Goal: Communication & Community: Answer question/provide support

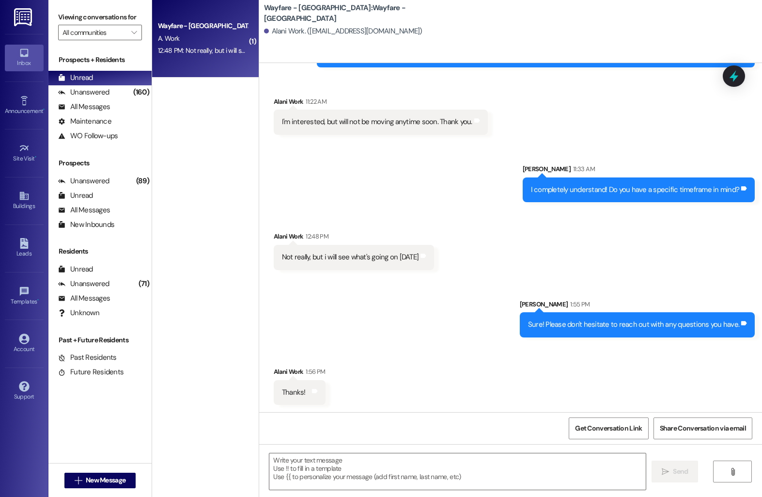
scroll to position [153, 0]
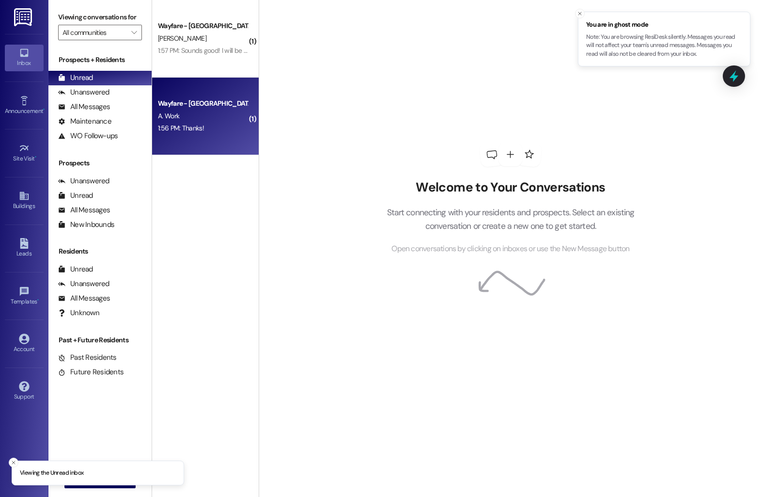
click at [206, 111] on div "A. Work" at bounding box center [203, 116] width 92 height 12
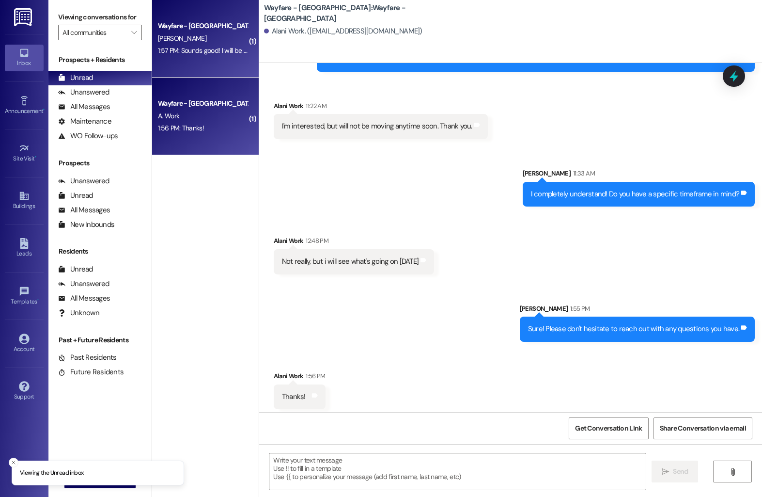
scroll to position [152, 0]
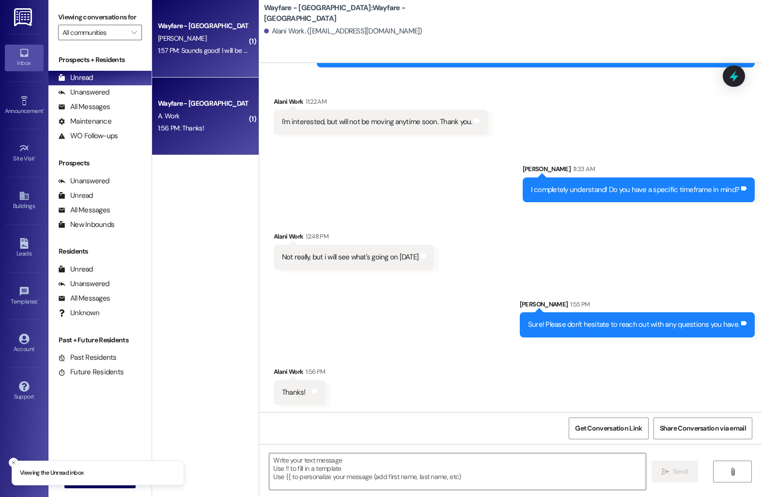
click at [194, 63] on div "Wayfare - Cumberland Park Prospect I. Pettigrew 1:57 PM: Sounds good! I will be…" at bounding box center [205, 39] width 107 height 78
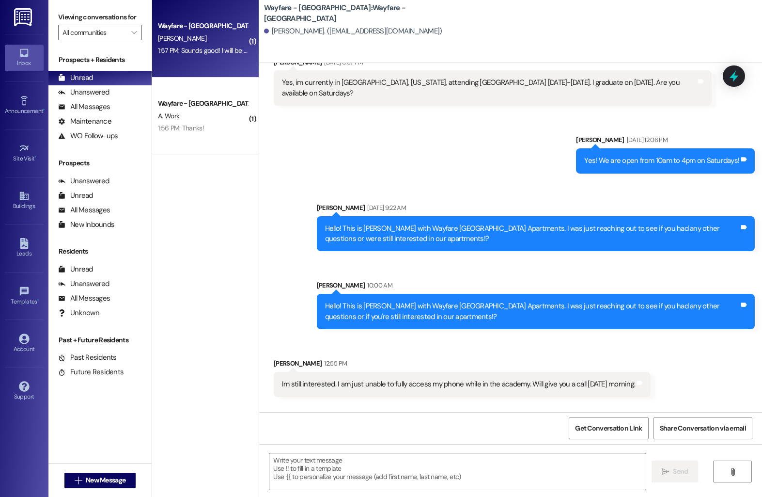
scroll to position [251, 0]
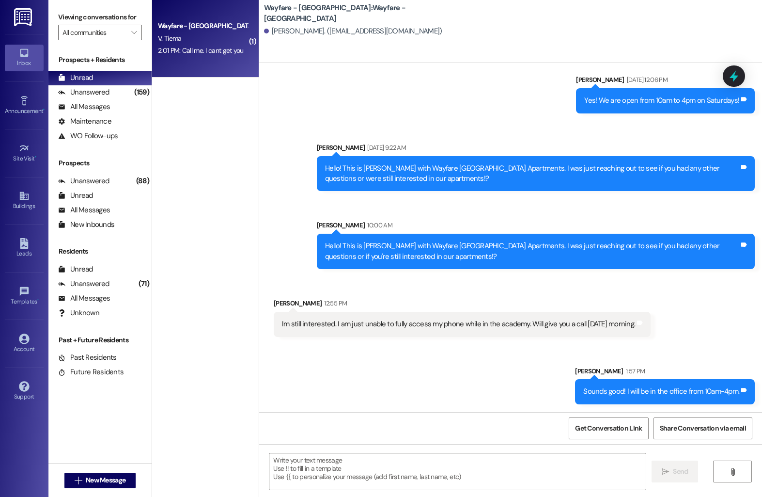
click at [205, 20] on div "Wayfare - Cumberland Park Prospect" at bounding box center [203, 26] width 92 height 12
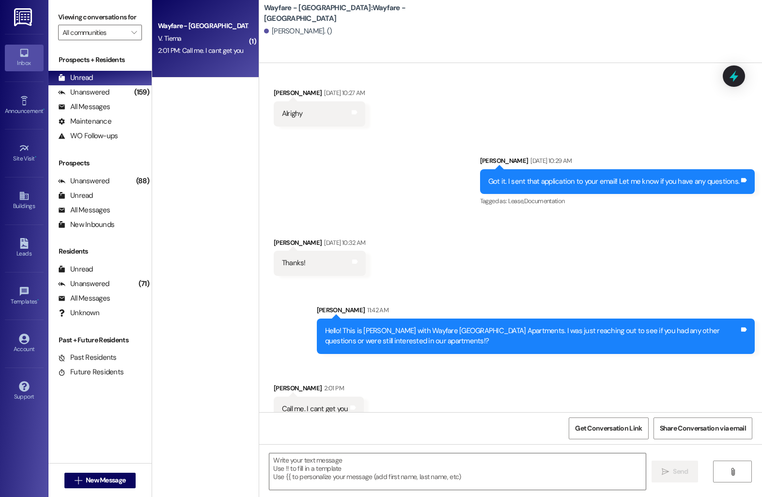
scroll to position [875, 0]
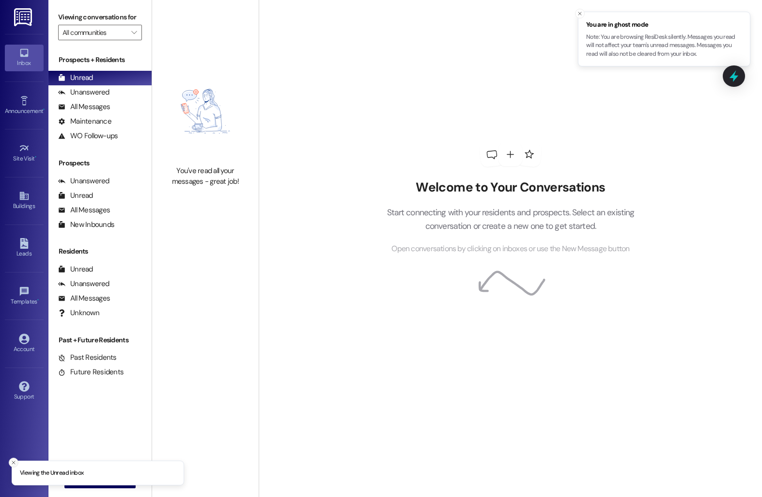
click at [13, 463] on icon "Close toast" at bounding box center [14, 462] width 6 height 6
click at [26, 102] on icon at bounding box center [24, 100] width 11 height 11
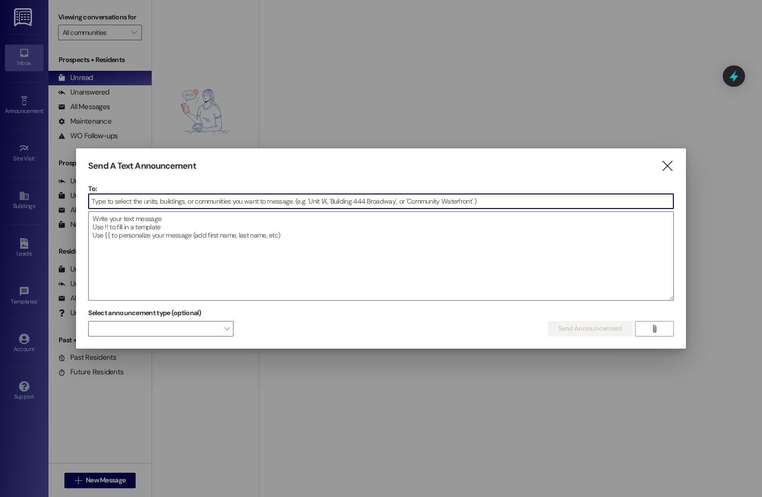
click at [207, 198] on input at bounding box center [381, 201] width 584 height 15
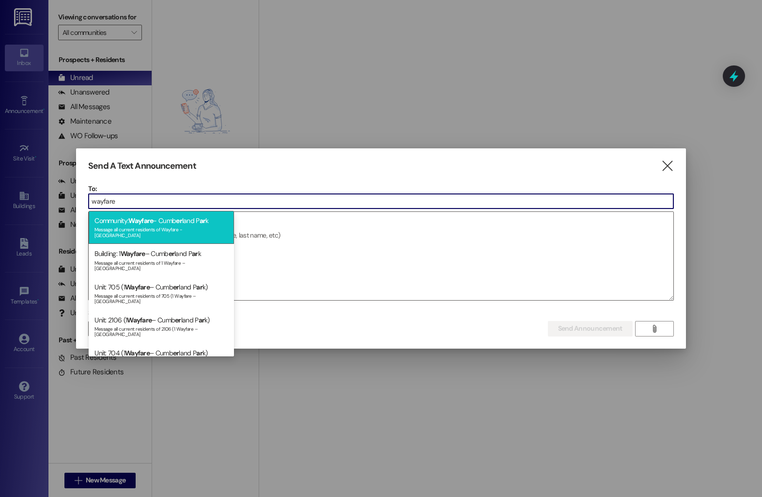
type input "wayfare"
click at [196, 221] on div "Community: Wayfare - Cumb er land P ar k Message all current residents of Wayfa…" at bounding box center [161, 227] width 145 height 33
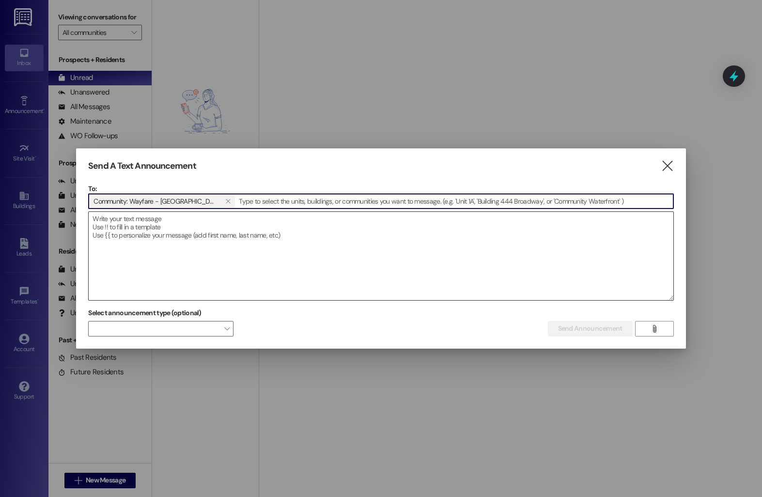
click at [191, 227] on textarea at bounding box center [381, 256] width 584 height 88
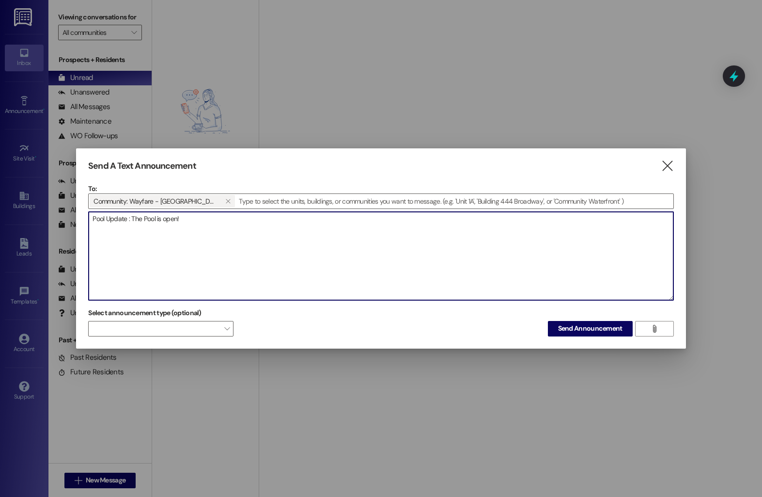
click at [146, 219] on textarea "Pool Update : The Pool is open!" at bounding box center [381, 256] width 584 height 88
click at [189, 220] on textarea "Pool Update : The pool is open!" at bounding box center [381, 256] width 584 height 88
type textarea "Pool Update : The pool is open!"
click at [561, 333] on span "Send Announcement" at bounding box center [590, 328] width 64 height 10
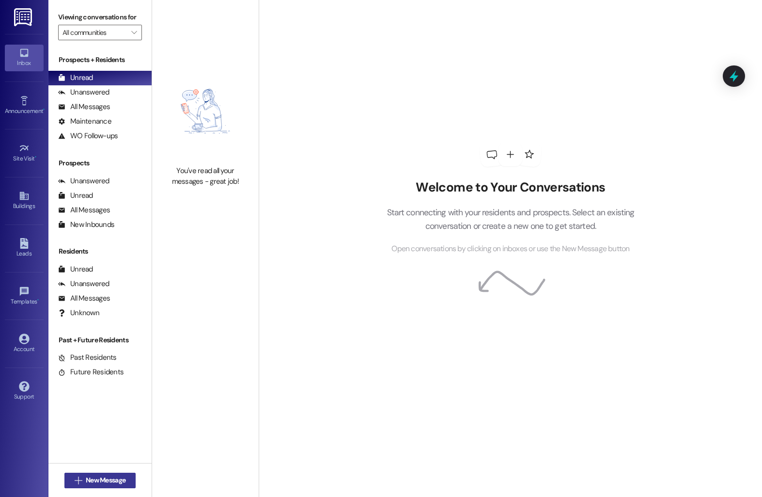
click at [78, 482] on span " New Message" at bounding box center [100, 480] width 55 height 10
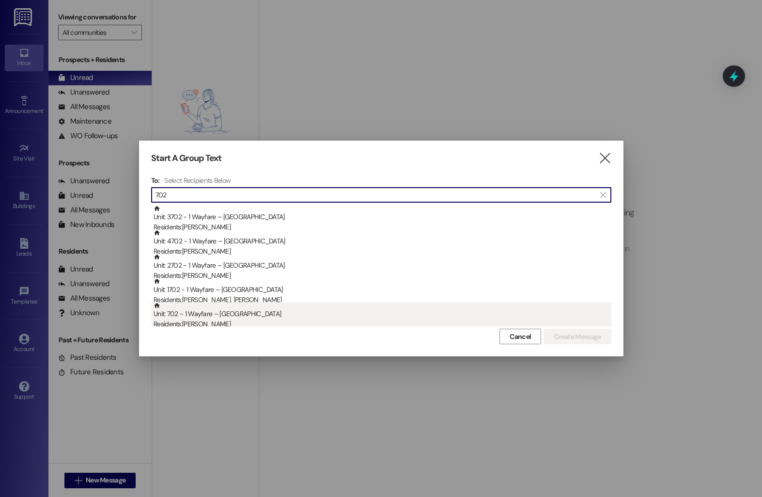
type input "702"
click at [209, 322] on div "Residents: John Blase" at bounding box center [383, 324] width 458 height 10
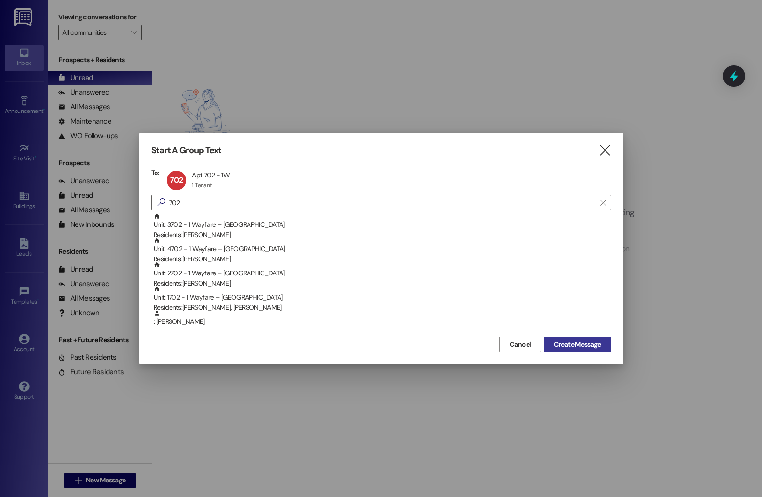
click at [569, 342] on span "Create Message" at bounding box center [577, 344] width 47 height 10
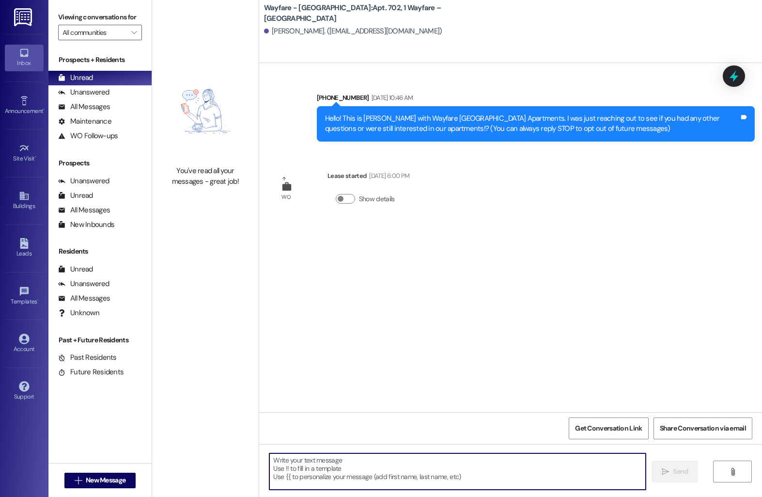
click at [324, 477] on textarea at bounding box center [457, 471] width 376 height 36
type textarea "The ADA Chair is working!"
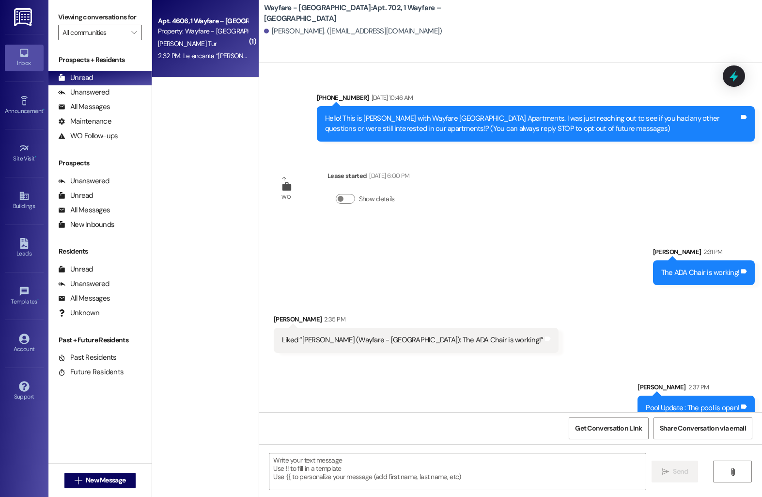
click at [169, 44] on span "O. Chaviano Tur" at bounding box center [187, 43] width 59 height 9
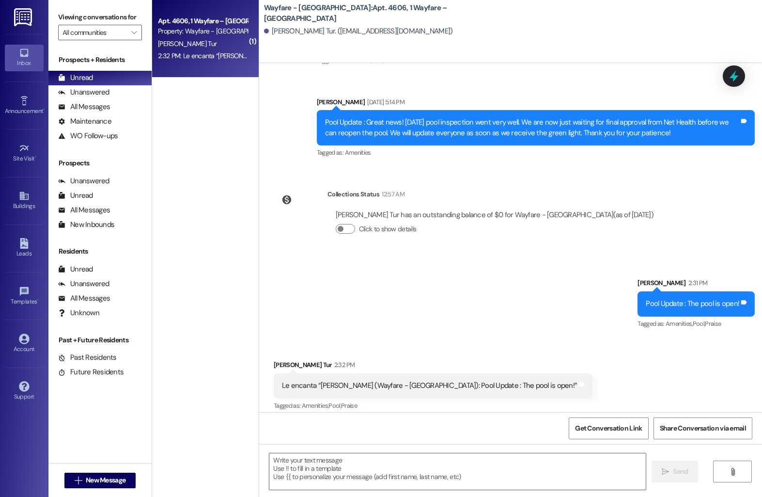
scroll to position [163, 0]
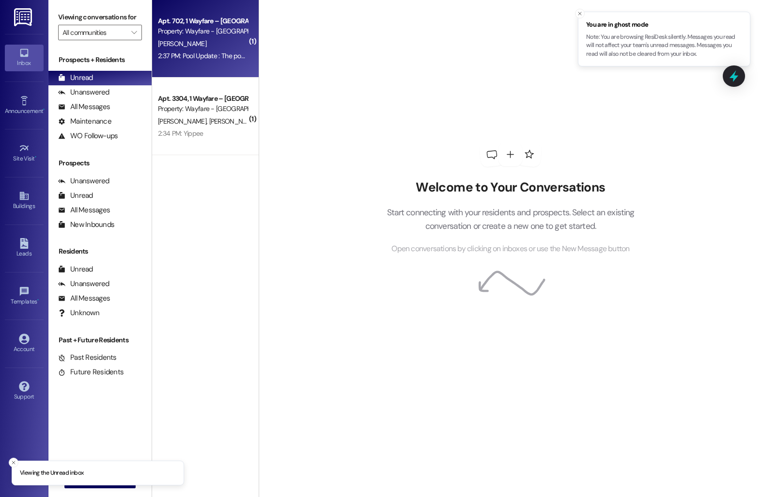
click at [188, 65] on div "Apt. 702, 1 Wayfare – Cumberland Park Property: Wayfare - Cumberland Park J. Bl…" at bounding box center [205, 39] width 107 height 78
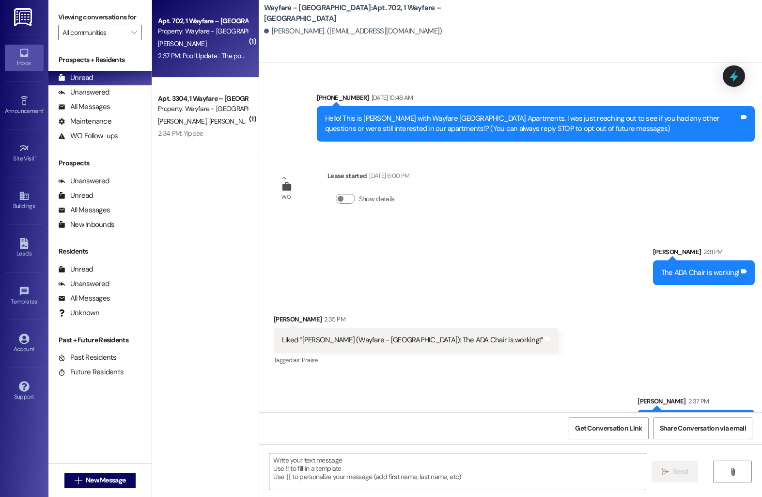
scroll to position [45, 0]
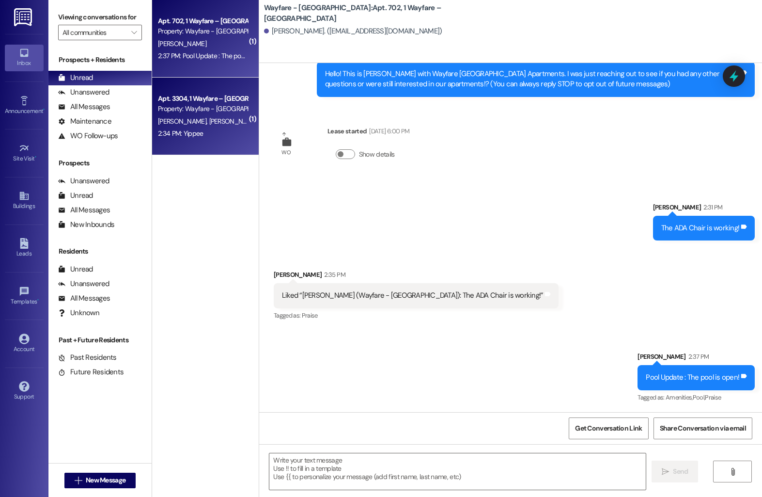
click at [210, 111] on div "Property: Wayfare - [GEOGRAPHIC_DATA]" at bounding box center [203, 109] width 90 height 10
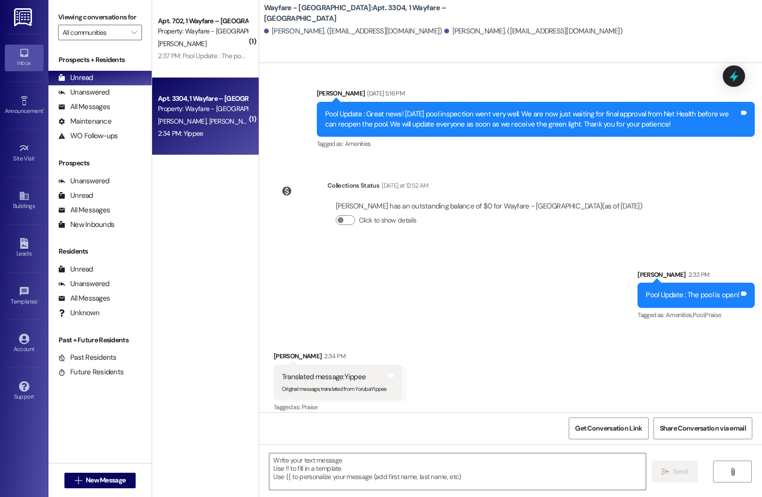
scroll to position [5179, 0]
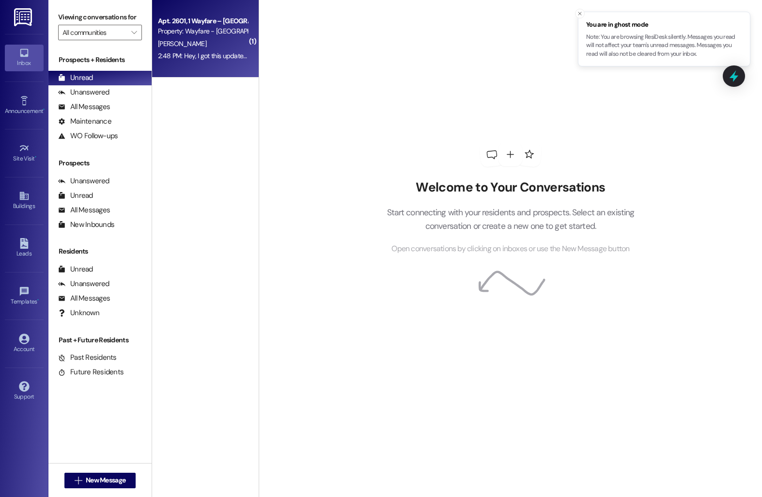
click at [208, 59] on div "2:48 PM: Hey, I got this update so whatever happened it's working Ty lots!! 2:4…" at bounding box center [262, 55] width 208 height 9
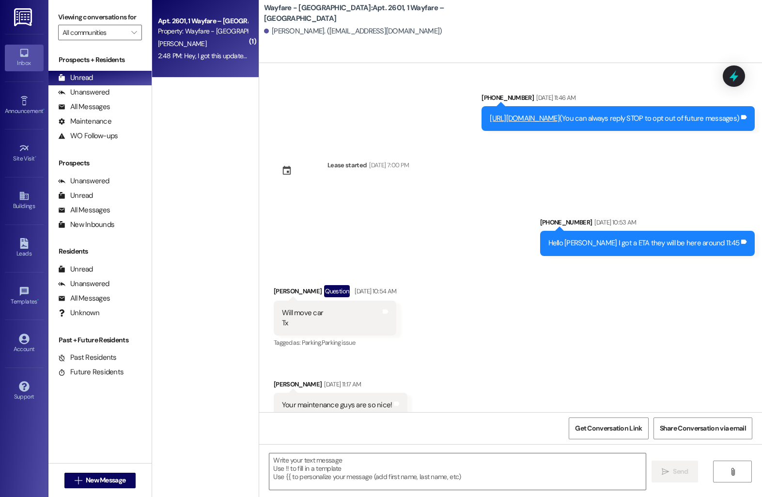
scroll to position [12187, 0]
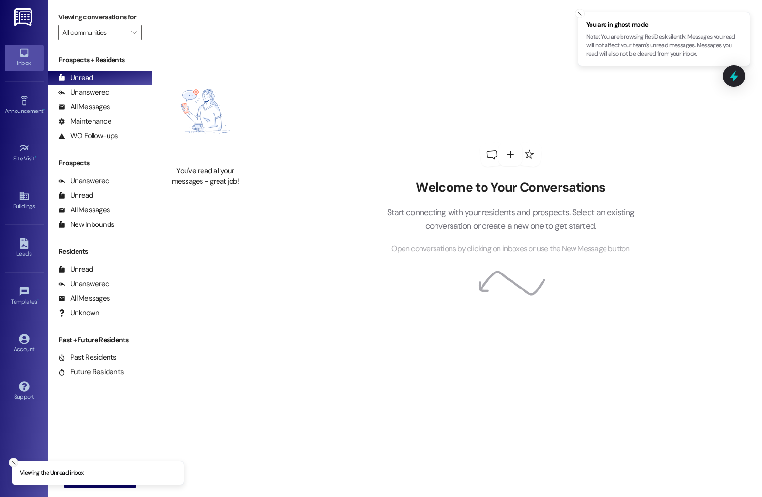
click at [12, 465] on icon "Close toast" at bounding box center [14, 462] width 6 height 6
click at [107, 477] on span "New Message" at bounding box center [106, 480] width 40 height 10
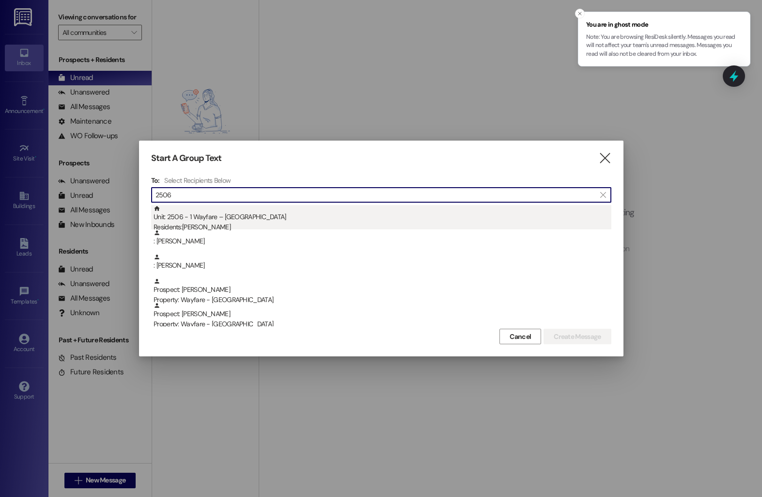
type input "2506"
click at [249, 215] on div "Unit: 2506 - 1 Wayfare – [GEOGRAPHIC_DATA] Residents: [PERSON_NAME]" at bounding box center [383, 219] width 458 height 28
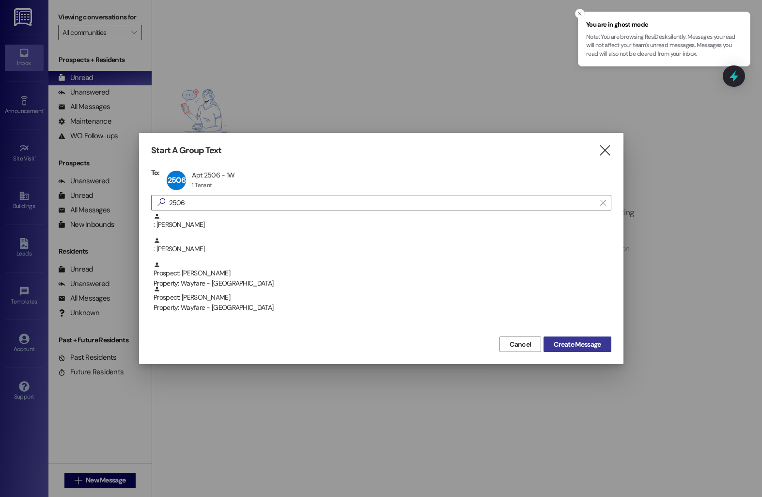
click at [559, 341] on span "Create Message" at bounding box center [577, 344] width 47 height 10
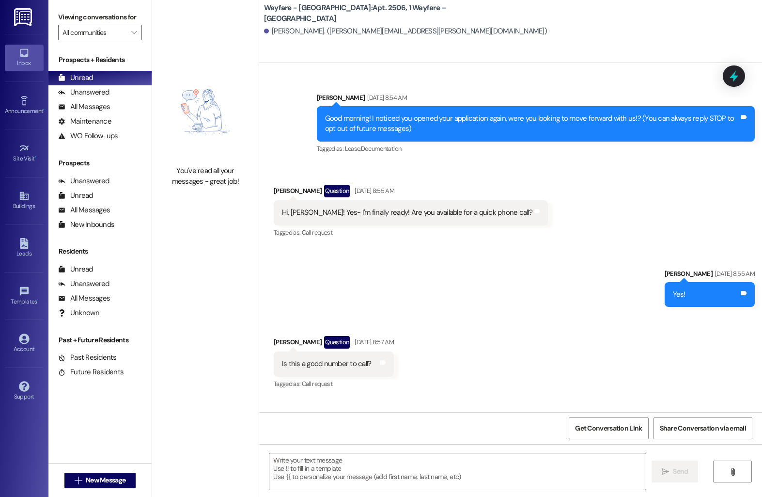
scroll to position [7140, 0]
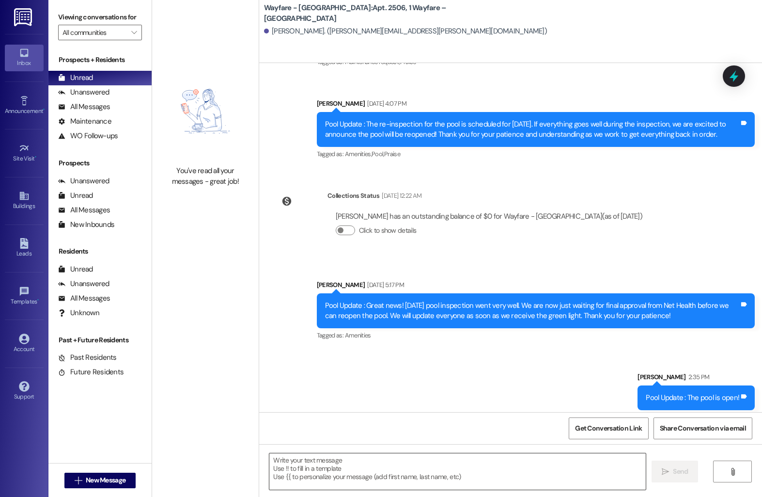
click at [289, 464] on textarea at bounding box center [457, 471] width 376 height 36
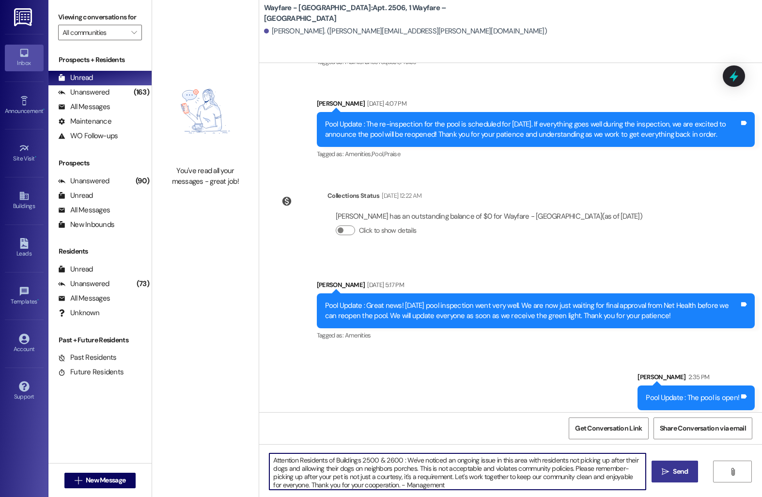
type textarea "Attention Residents of Buildings 2500 & 2600 : We've noticed an ongoing issue i…"
click at [679, 474] on span "Send" at bounding box center [680, 471] width 15 height 10
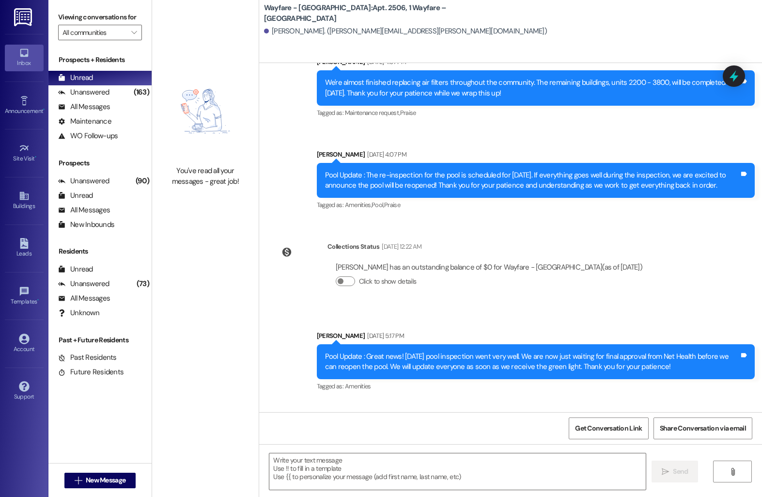
scroll to position [7239, 0]
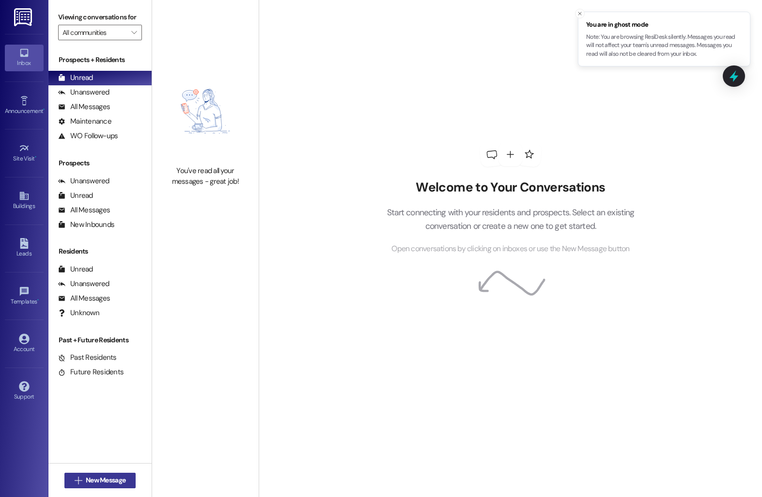
click at [77, 482] on icon "" at bounding box center [78, 480] width 7 height 8
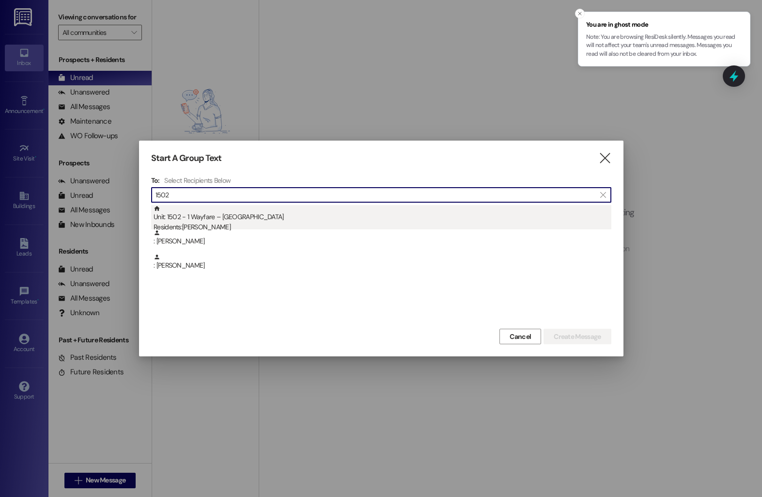
type input "1502"
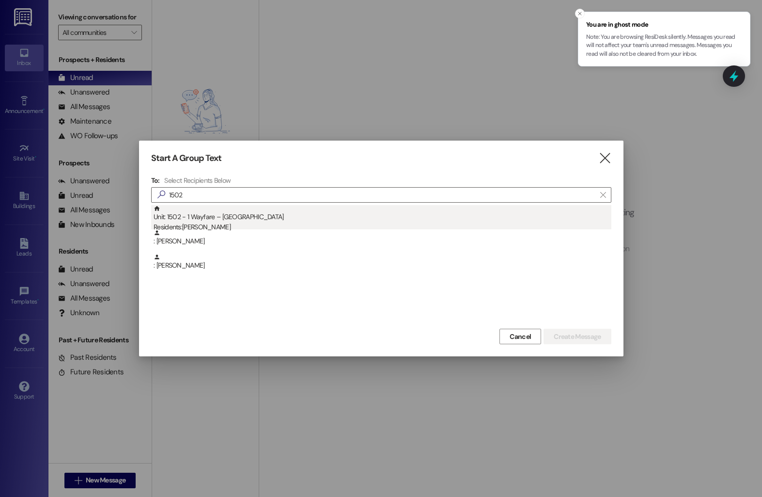
click at [263, 225] on div "Residents: Stephen Richardson" at bounding box center [383, 227] width 458 height 10
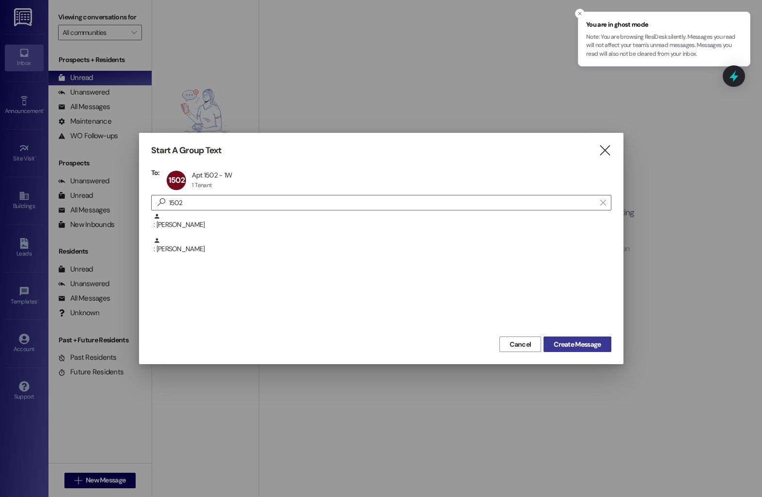
click at [556, 346] on span "Create Message" at bounding box center [577, 344] width 47 height 10
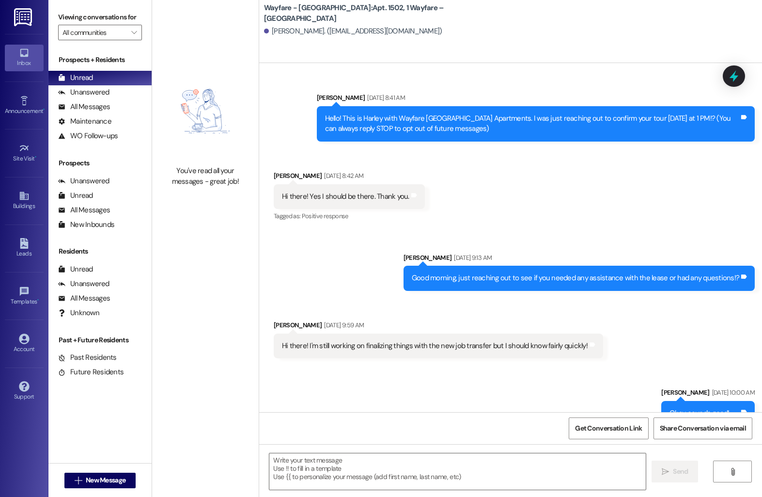
scroll to position [7456, 0]
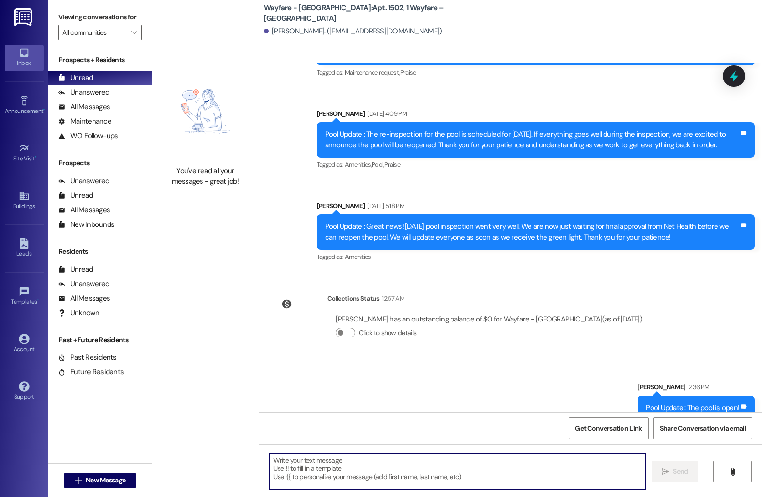
click at [380, 473] on textarea at bounding box center [457, 471] width 376 height 36
click at [409, 461] on textarea "Hello! Whenever you have a good time for us to complete your work order let me …" at bounding box center [457, 471] width 376 height 36
click at [456, 463] on textarea "Hello! Whenever you have a good time for us to get your work order let me know!" at bounding box center [457, 471] width 376 height 36
type textarea "Hello! Whenever you have a good time for us to get your work order done let me …"
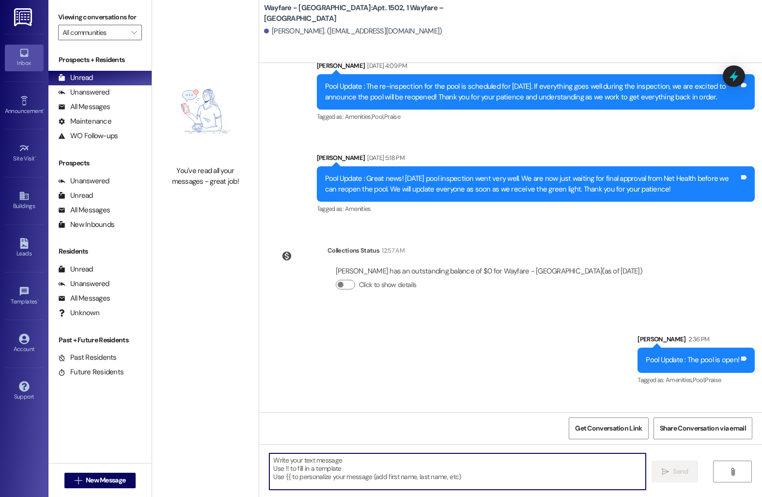
scroll to position [7524, 0]
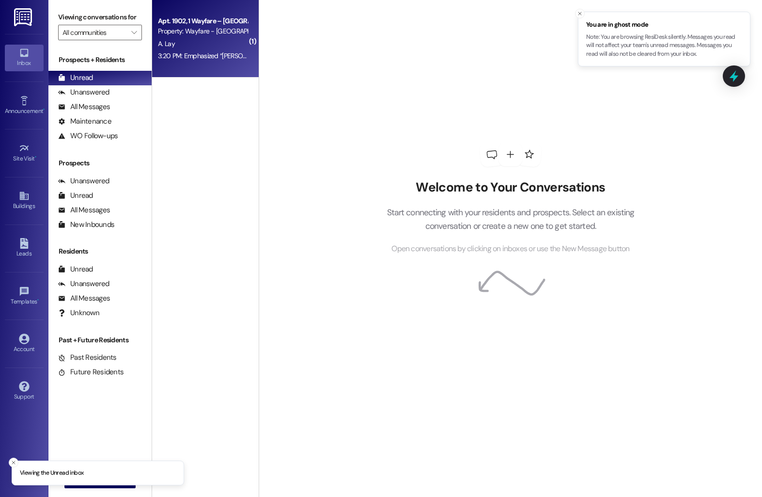
click at [171, 21] on div "Apt. 1902, 1 Wayfare – [GEOGRAPHIC_DATA]" at bounding box center [203, 21] width 90 height 10
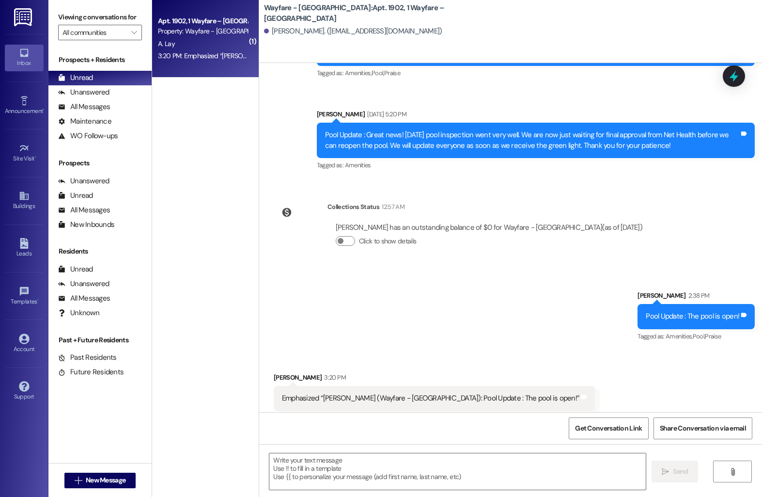
scroll to position [2908, 0]
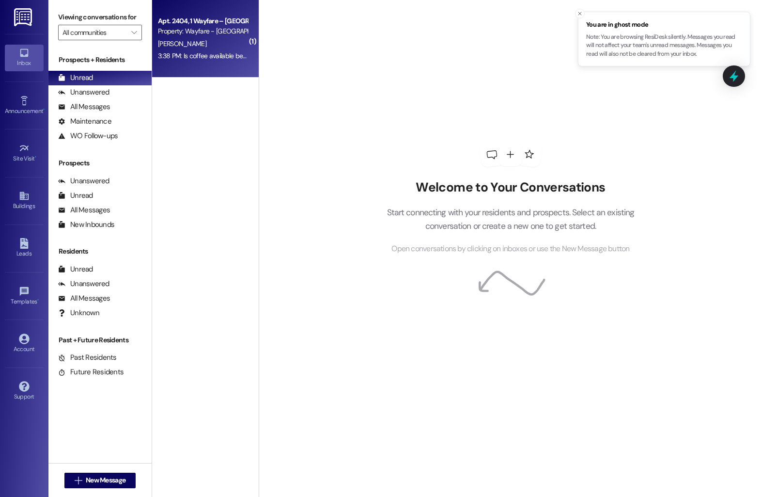
click at [175, 61] on div "3:38 PM: Is coffee available before the office opens? 3:38 PM: Is coffee availa…" at bounding box center [203, 56] width 92 height 12
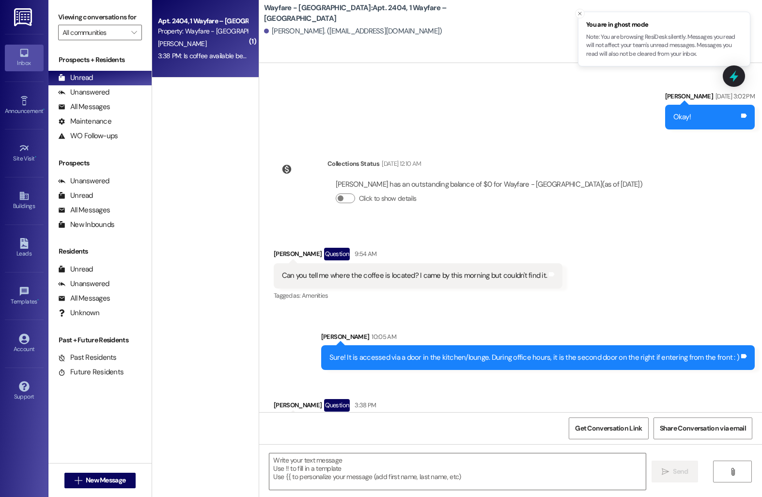
scroll to position [202, 0]
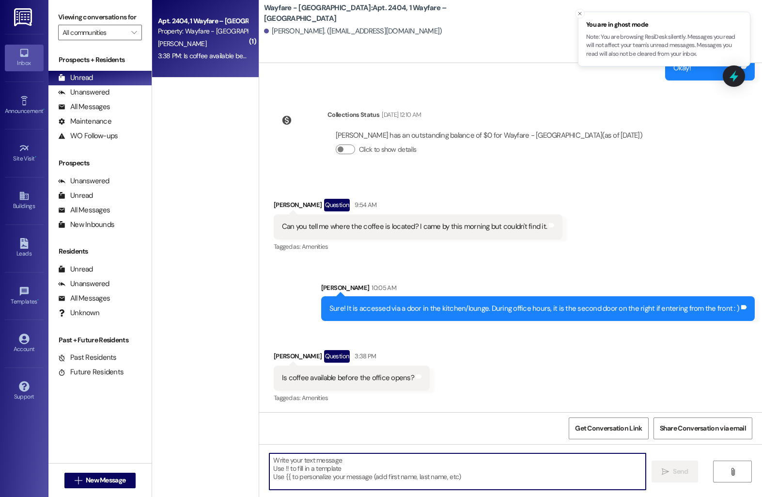
click at [366, 478] on textarea at bounding box center [457, 471] width 376 height 36
click at [284, 461] on textarea "Yes, its available 24/7" at bounding box center [457, 471] width 376 height 36
type textarea "Yes, it's available 24/7"
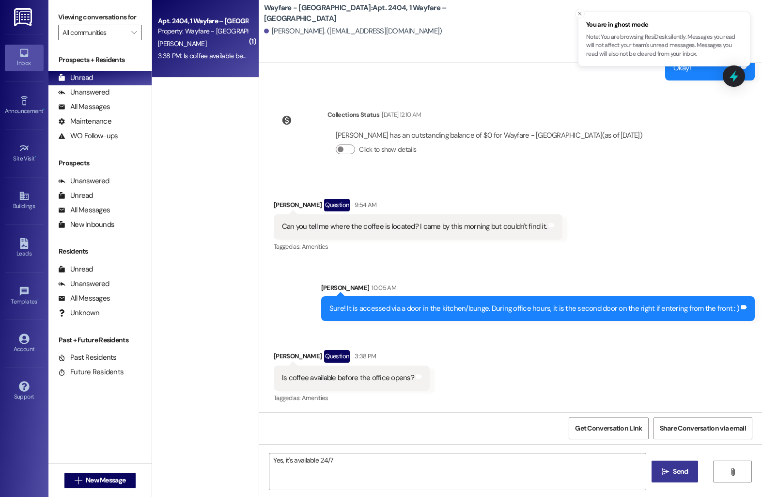
click at [678, 464] on button " Send" at bounding box center [675, 471] width 47 height 22
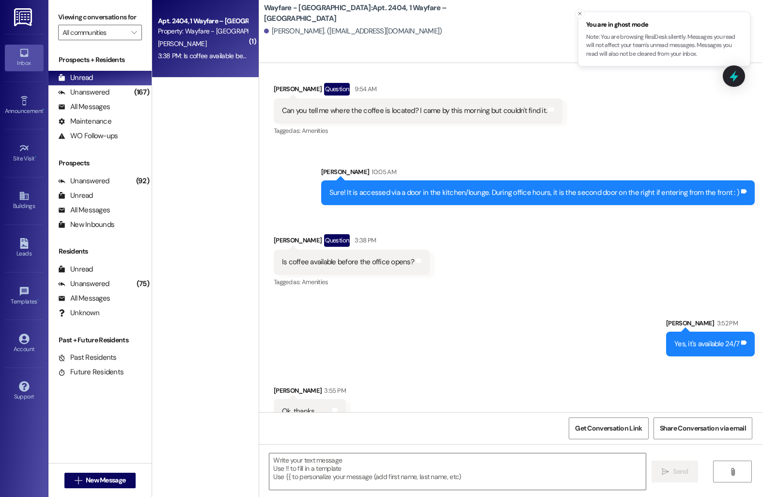
scroll to position [337, 0]
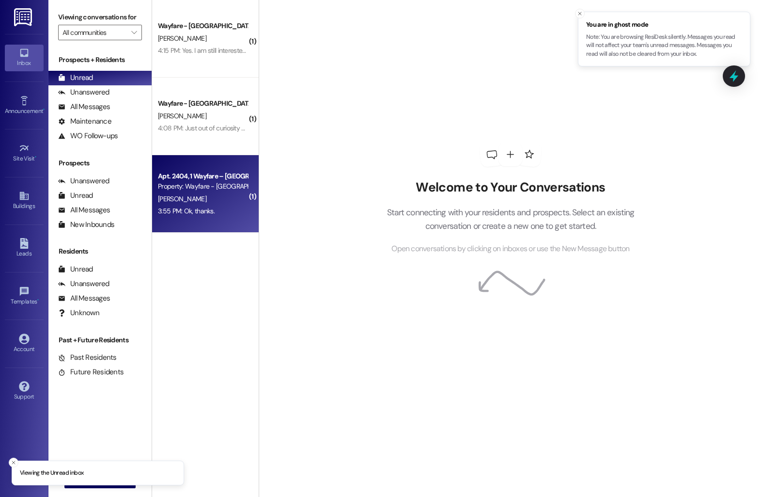
click at [195, 183] on div "Property: Wayfare - [GEOGRAPHIC_DATA]" at bounding box center [203, 186] width 90 height 10
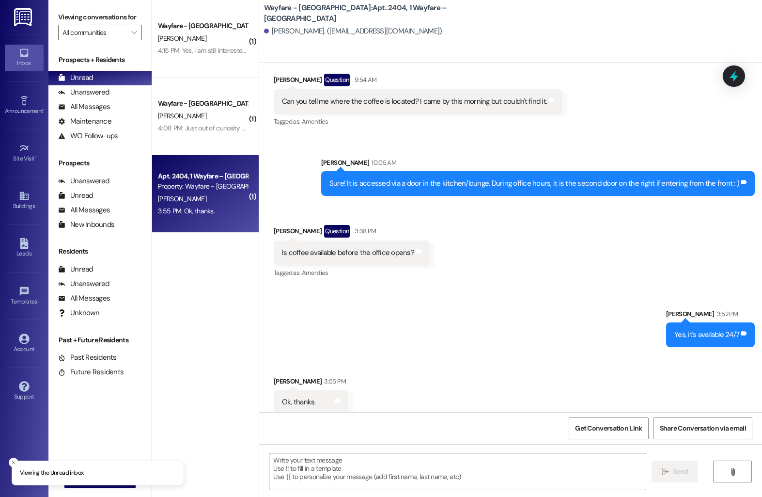
scroll to position [351, 0]
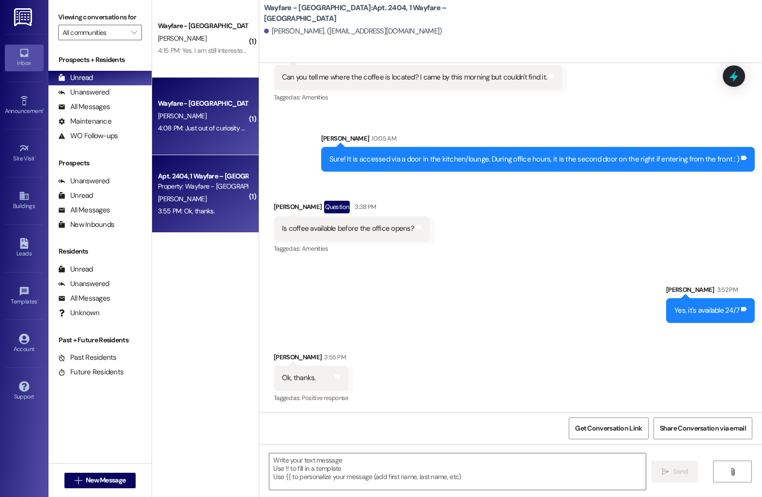
click at [188, 114] on div "[PERSON_NAME]" at bounding box center [203, 116] width 92 height 12
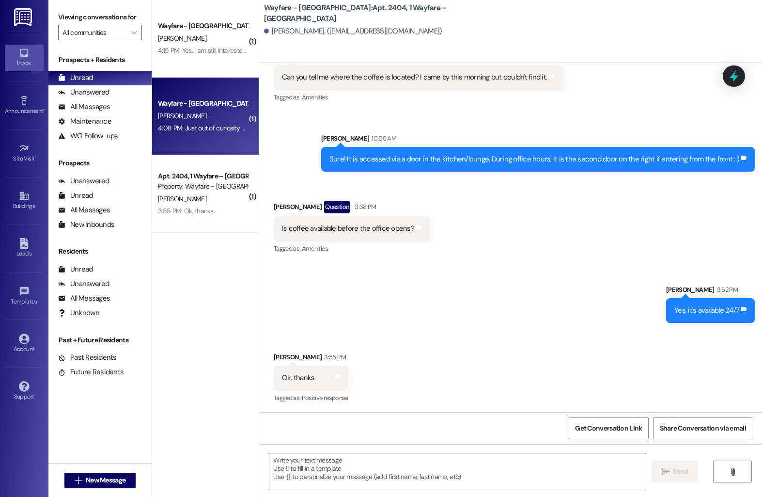
scroll to position [0, 0]
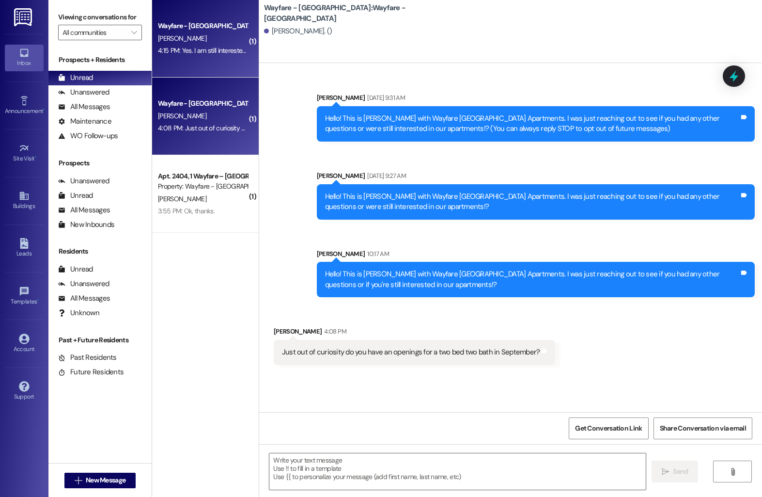
click at [190, 51] on div "4:15 PM: Yes. I am still interested. I have had some medical issues to deal wit…" at bounding box center [367, 50] width 418 height 9
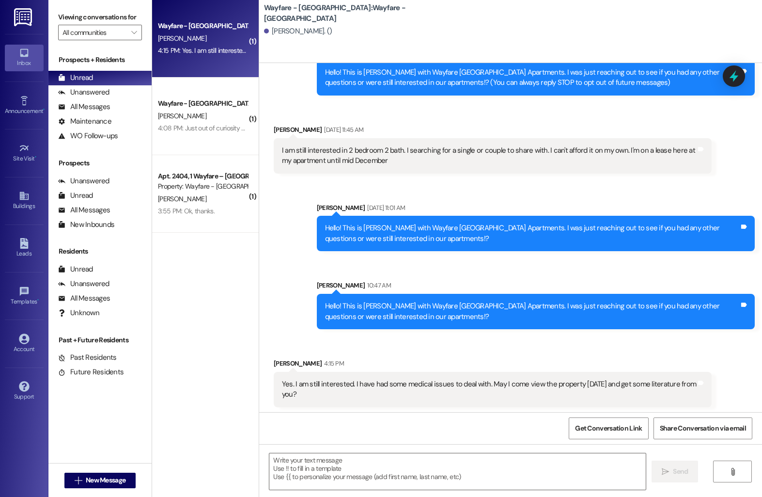
scroll to position [48, 0]
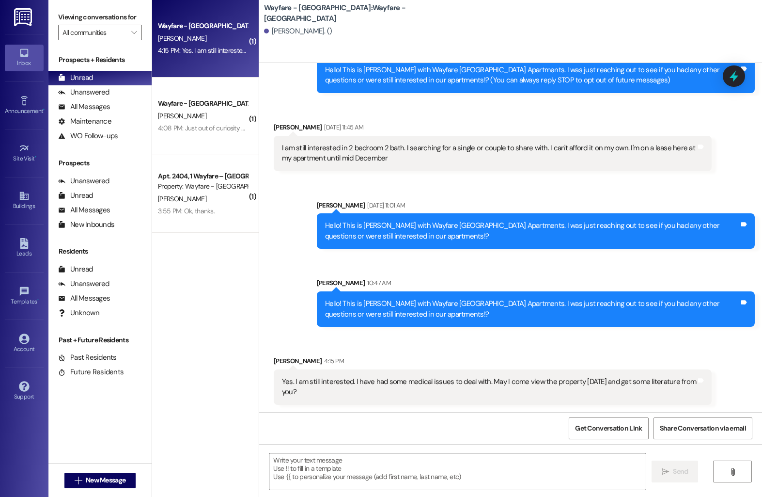
click at [346, 471] on textarea at bounding box center [457, 471] width 376 height 36
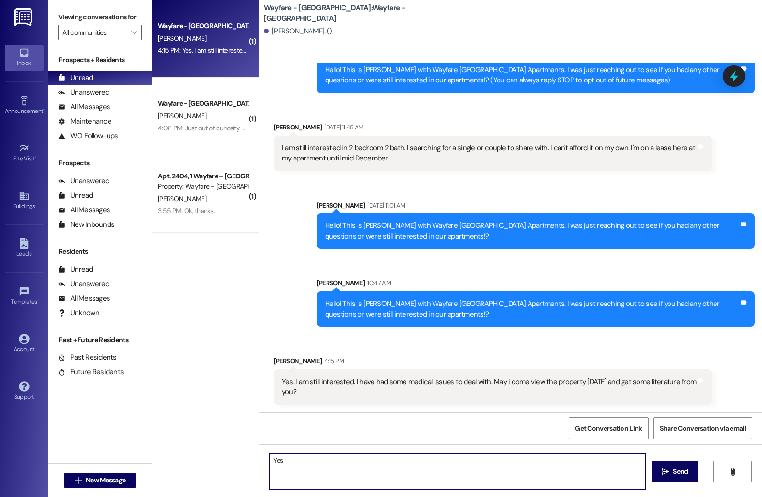
type textarea "Yes!"
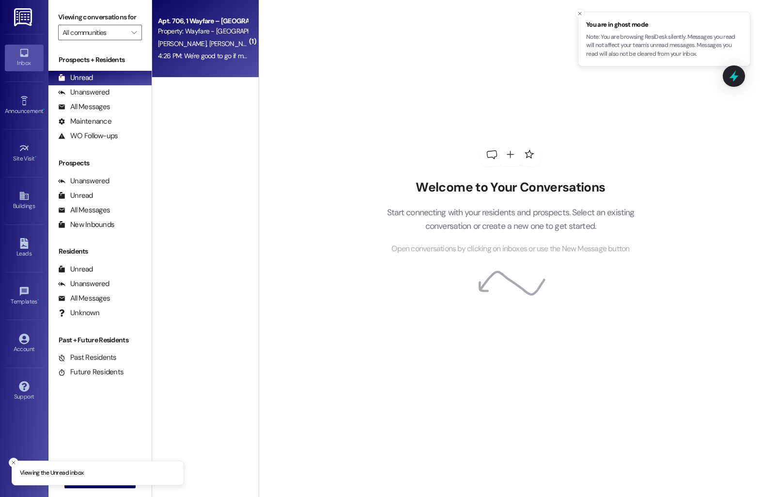
click at [177, 38] on div "J. Sammons S. Watkins" at bounding box center [203, 44] width 92 height 12
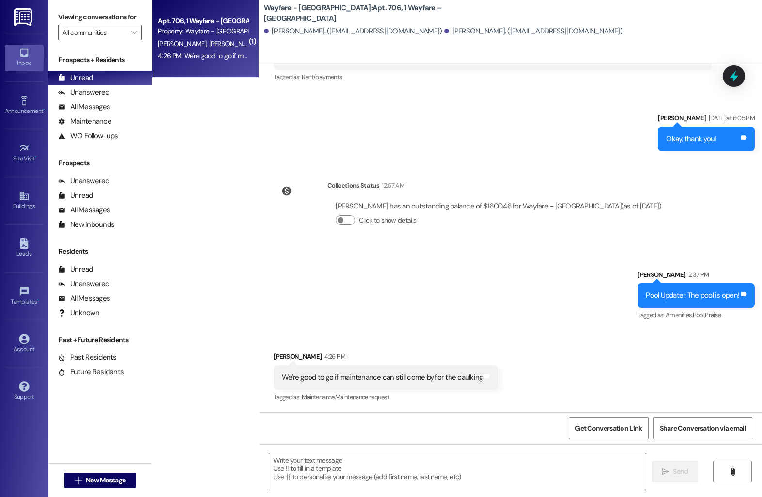
scroll to position [8732, 0]
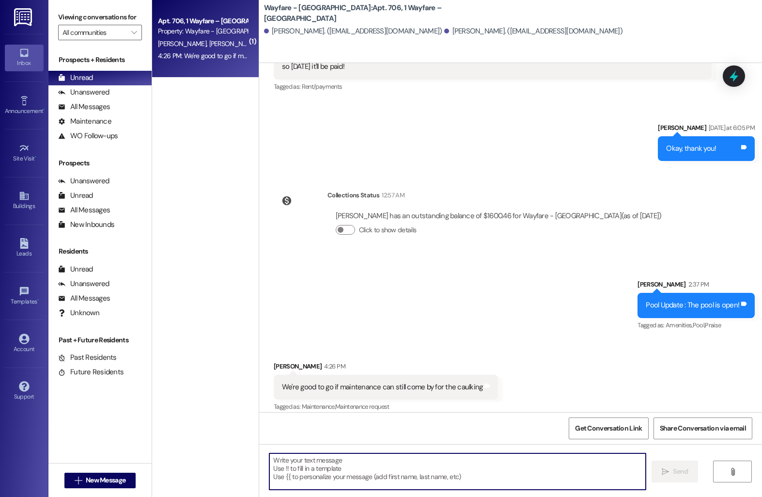
click at [296, 469] on textarea at bounding box center [457, 471] width 376 height 36
type textarea "I'll send him now!"
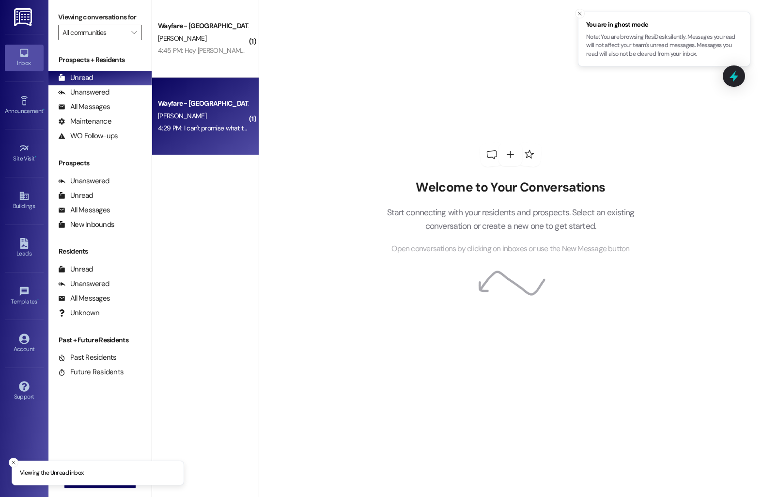
click at [190, 107] on div "Wayfare - [GEOGRAPHIC_DATA]" at bounding box center [203, 103] width 90 height 10
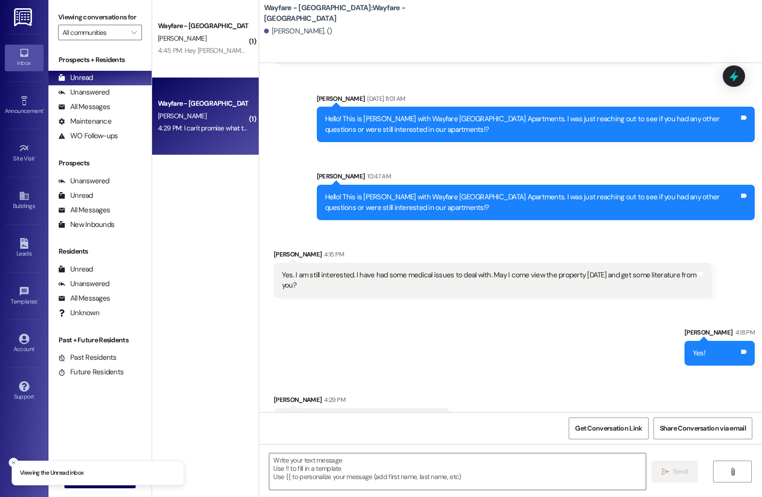
scroll to position [183, 0]
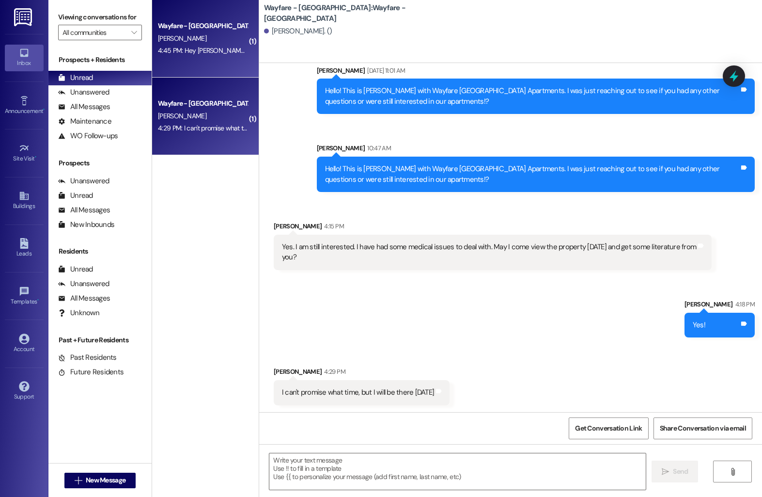
click at [195, 57] on div "Wayfare - [GEOGRAPHIC_DATA] [PERSON_NAME] 4:45 PM: Hey [PERSON_NAME]! Are y'all…" at bounding box center [205, 39] width 107 height 78
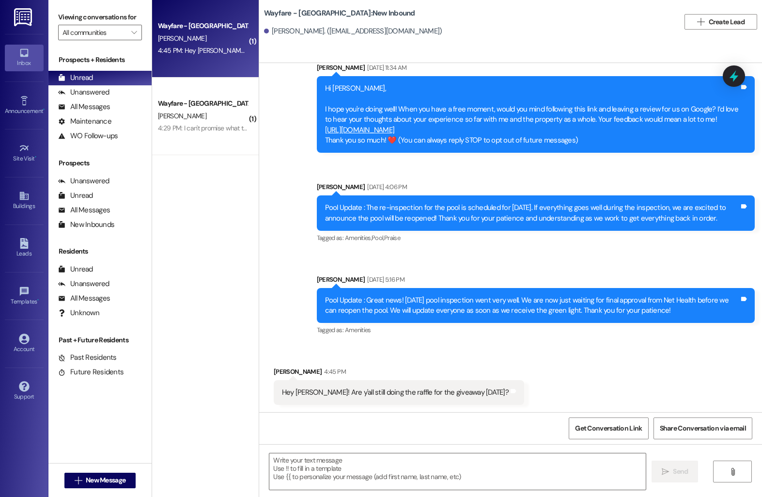
scroll to position [31, 0]
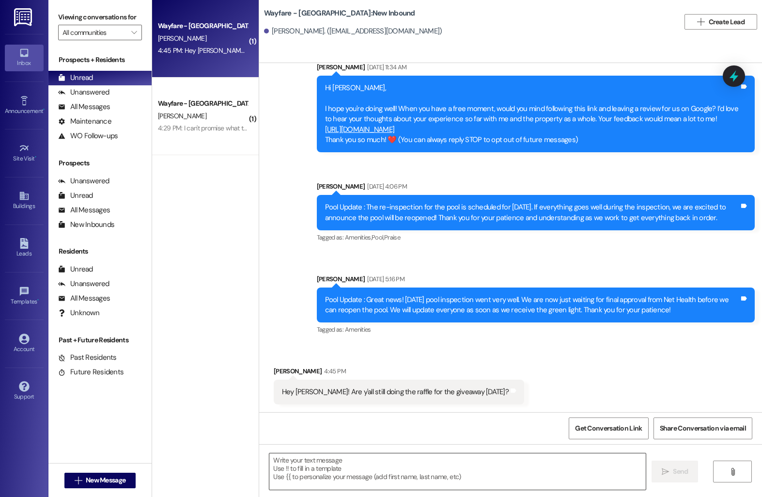
click at [296, 464] on textarea at bounding box center [457, 471] width 376 height 36
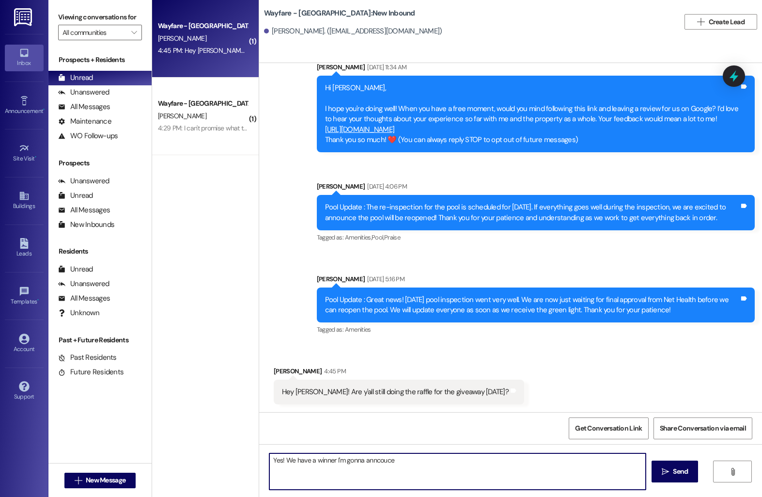
click at [366, 461] on textarea "Yes! We have a winner I'm gonna anncouce" at bounding box center [457, 471] width 376 height 36
click at [386, 462] on textarea "Yes! We have a winner I'm gonna anncouce" at bounding box center [457, 471] width 376 height 36
type textarea "Yes! We have a winner"
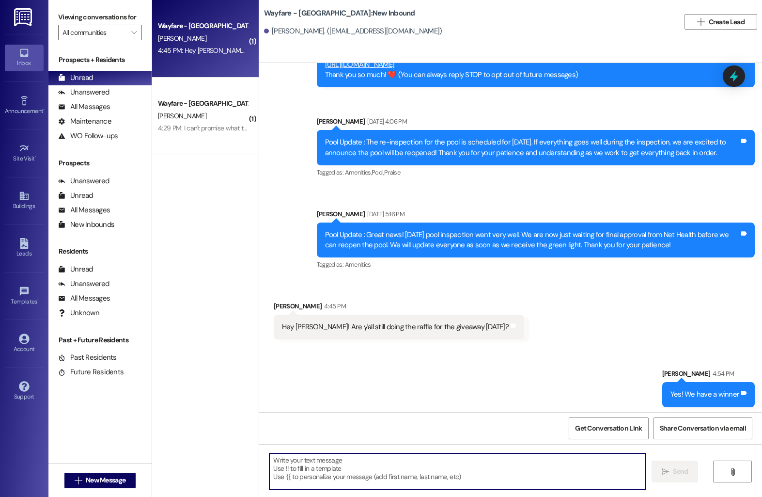
scroll to position [98, 0]
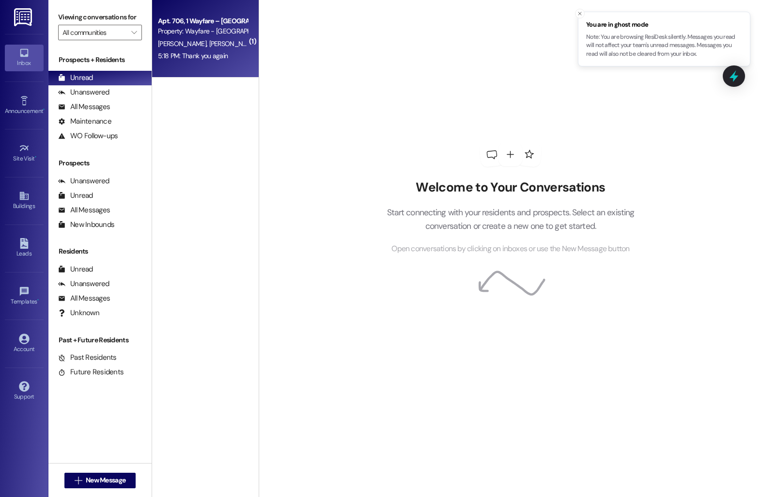
click at [195, 28] on div "Property: Wayfare - [GEOGRAPHIC_DATA]" at bounding box center [203, 31] width 90 height 10
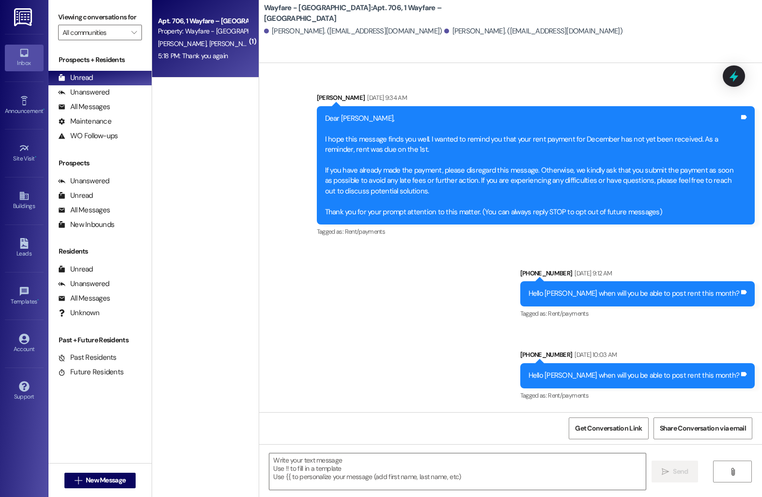
scroll to position [8882, 0]
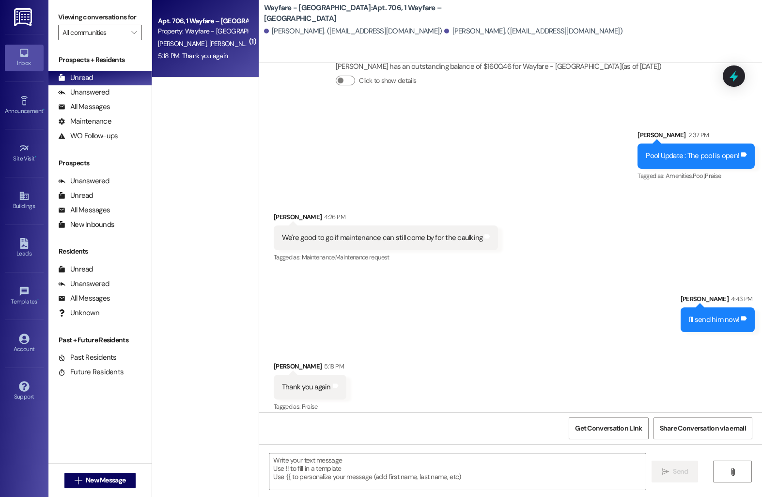
click at [307, 460] on textarea at bounding box center [457, 471] width 376 height 36
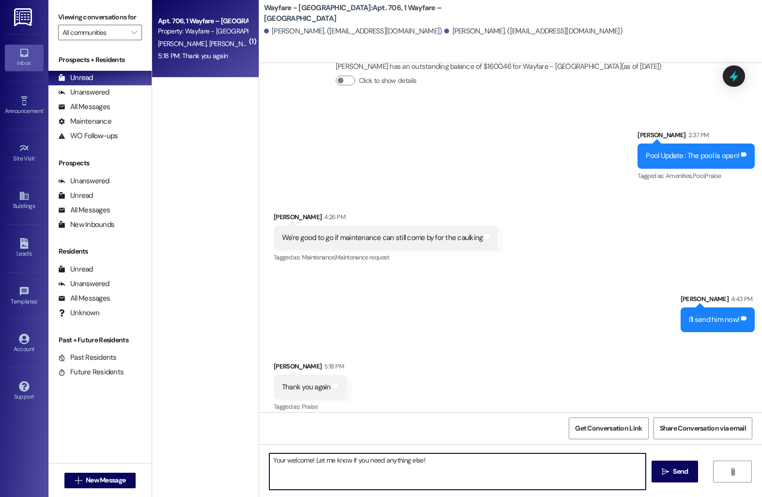
type textarea "Your welcome! Let me know if you need anything else!"
